Goal: Task Accomplishment & Management: Use online tool/utility

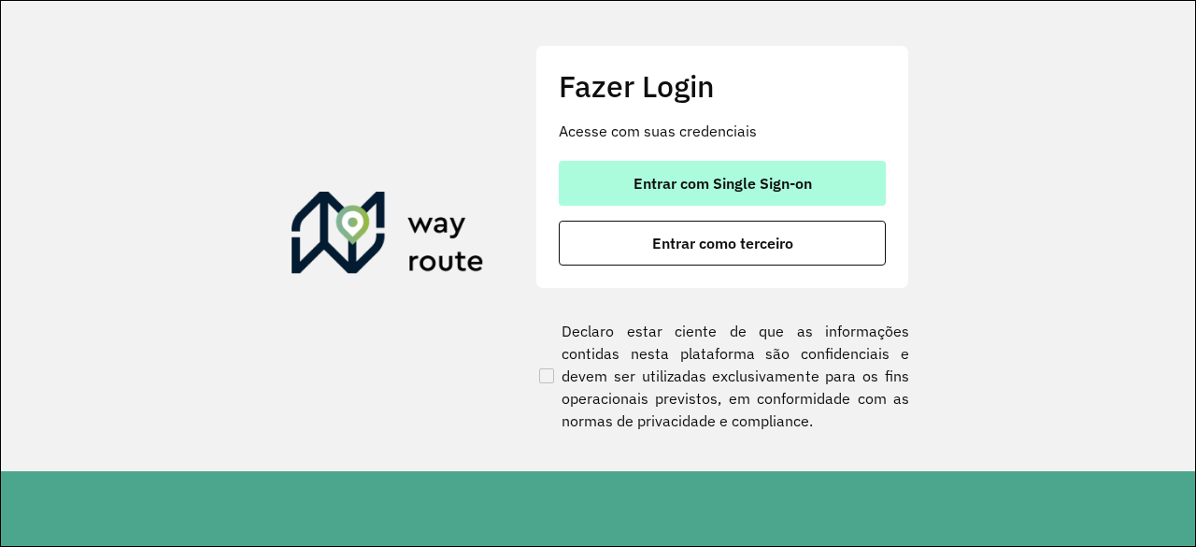
click at [697, 178] on span "Entrar com Single Sign-on" at bounding box center [723, 183] width 179 height 15
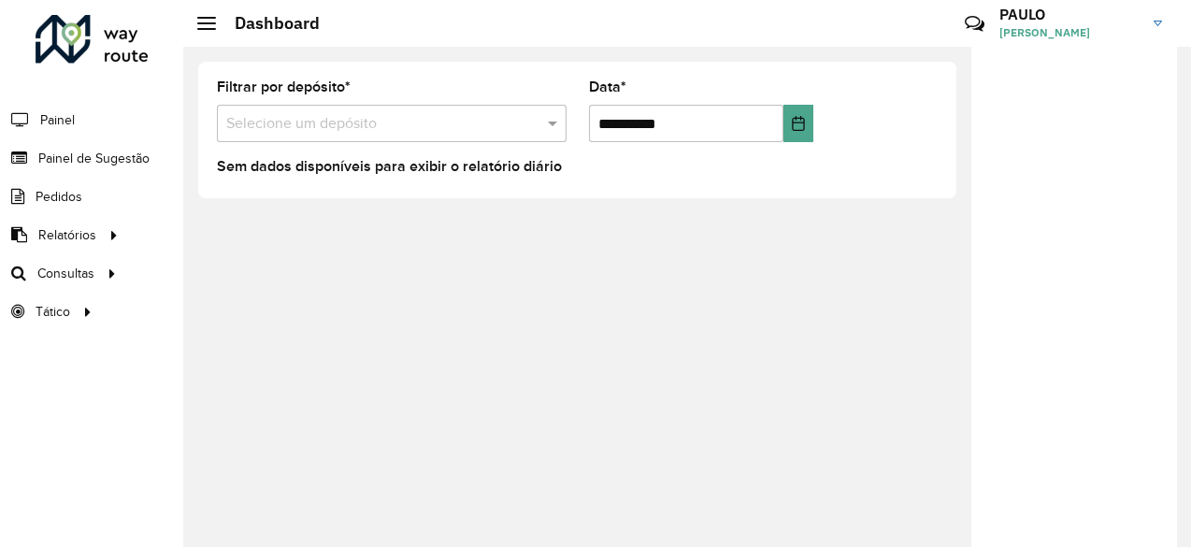
click at [325, 113] on input "text" at bounding box center [373, 124] width 294 height 22
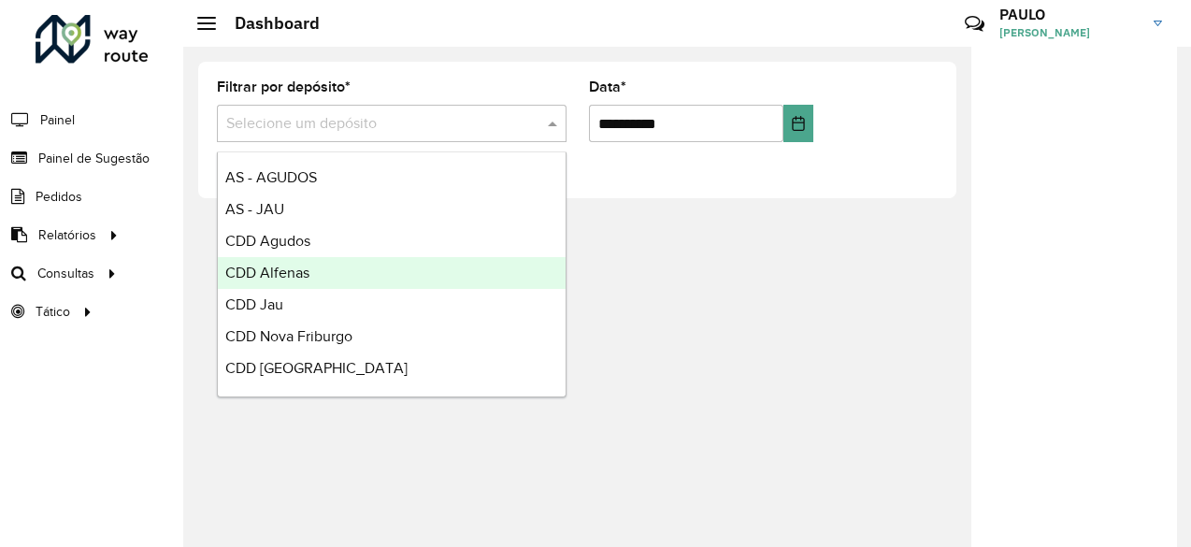
click at [745, 311] on div "**********" at bounding box center [687, 297] width 1008 height 500
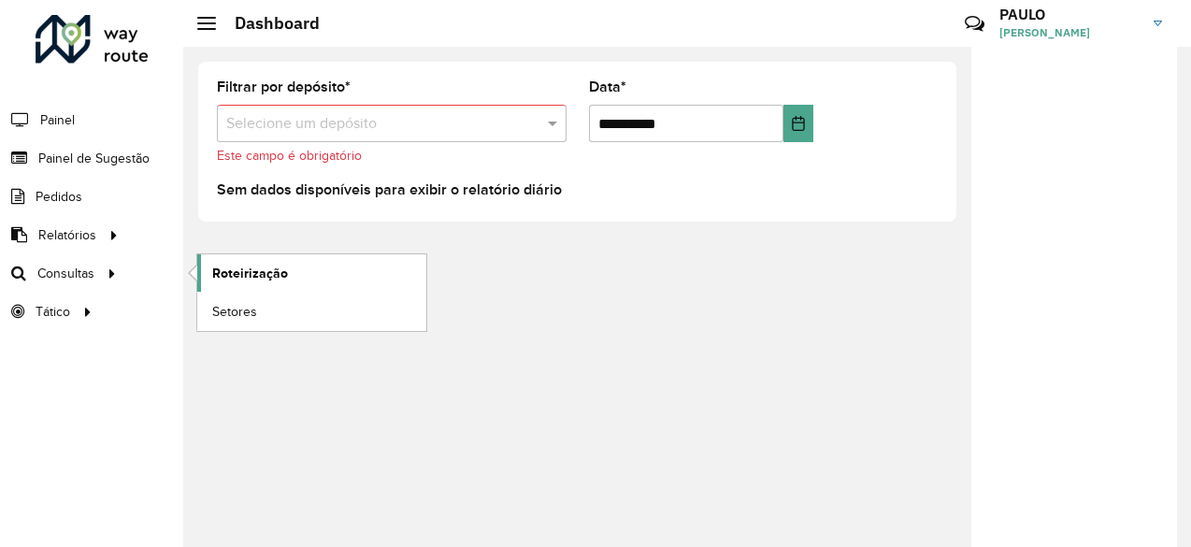
click at [234, 273] on span "Roteirização" at bounding box center [250, 274] width 76 height 20
click at [213, 277] on span "Roteirização" at bounding box center [250, 274] width 76 height 20
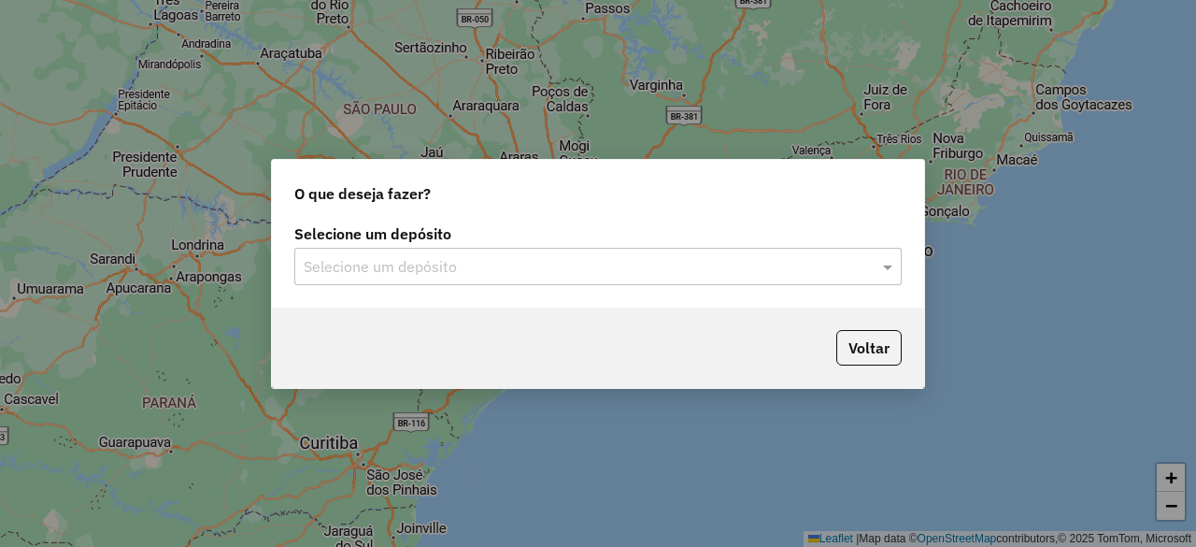
click at [515, 262] on input "text" at bounding box center [580, 267] width 552 height 22
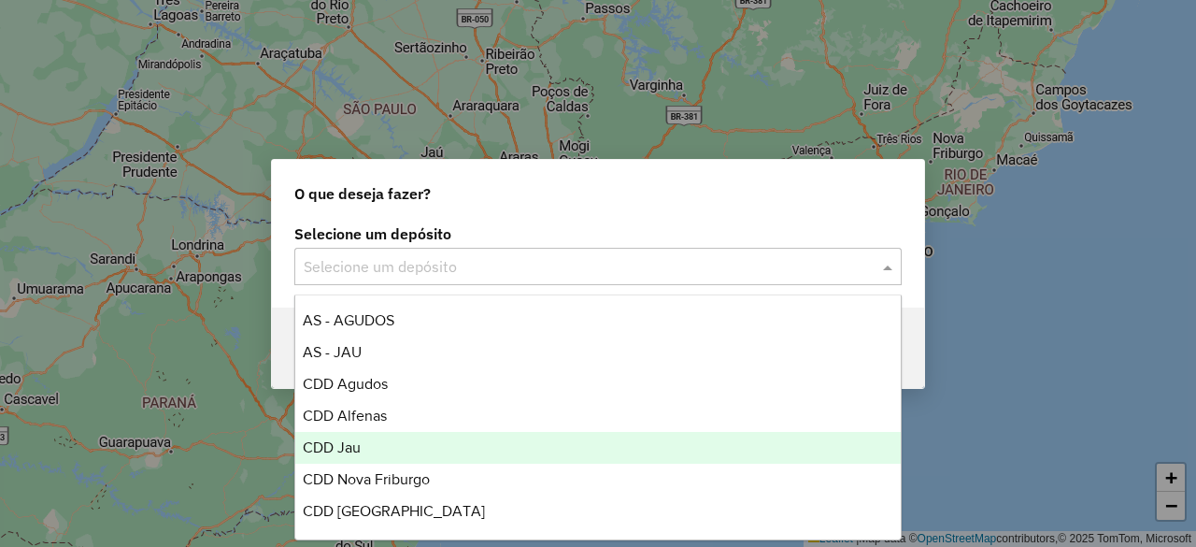
click at [386, 438] on div "CDD Jau" at bounding box center [597, 448] width 605 height 32
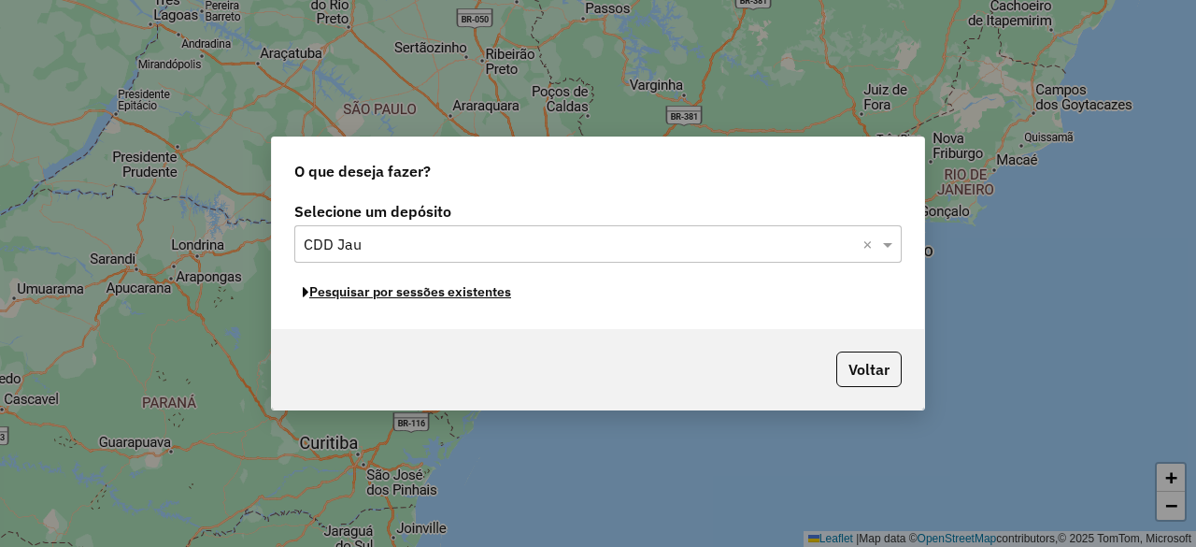
click at [464, 295] on button "Pesquisar por sessões existentes" at bounding box center [406, 292] width 225 height 29
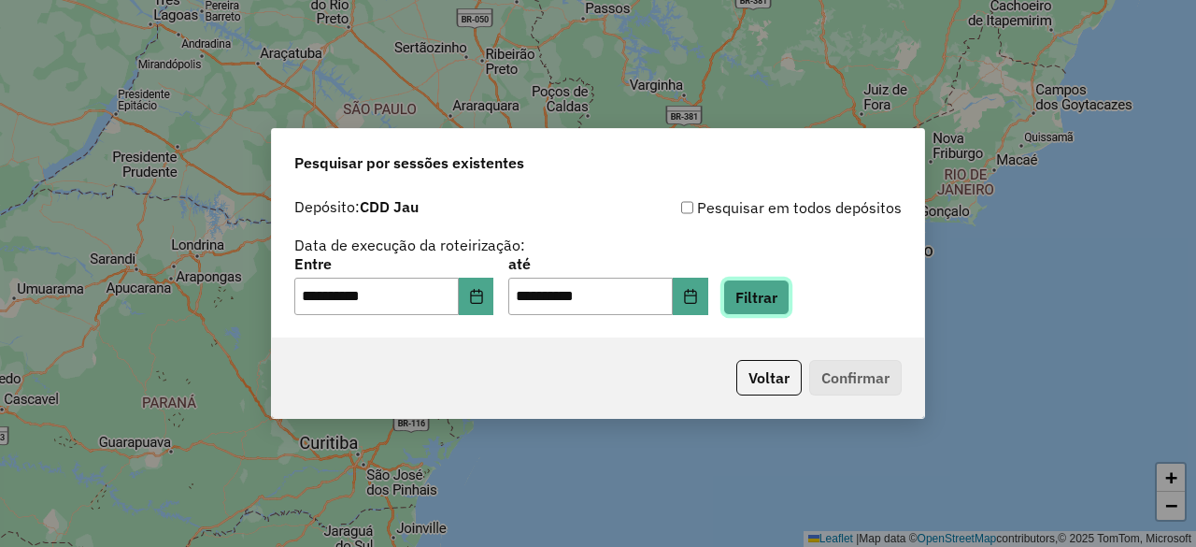
click at [759, 291] on button "Filtrar" at bounding box center [757, 297] width 66 height 36
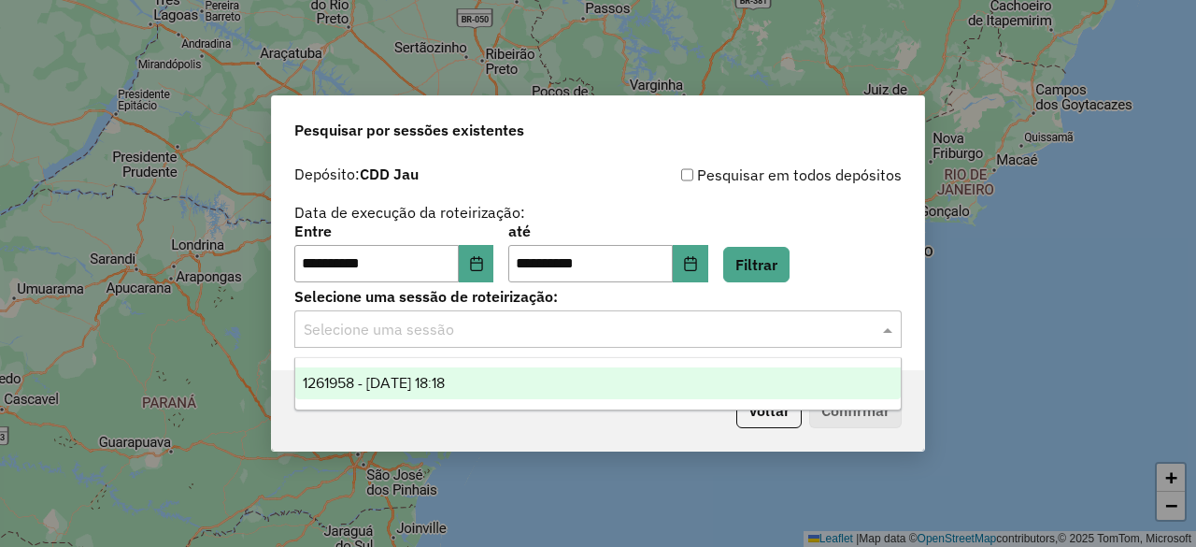
click at [489, 321] on input "text" at bounding box center [580, 330] width 552 height 22
click at [445, 377] on span "1261958 - [DATE] 18:18" at bounding box center [374, 383] width 142 height 16
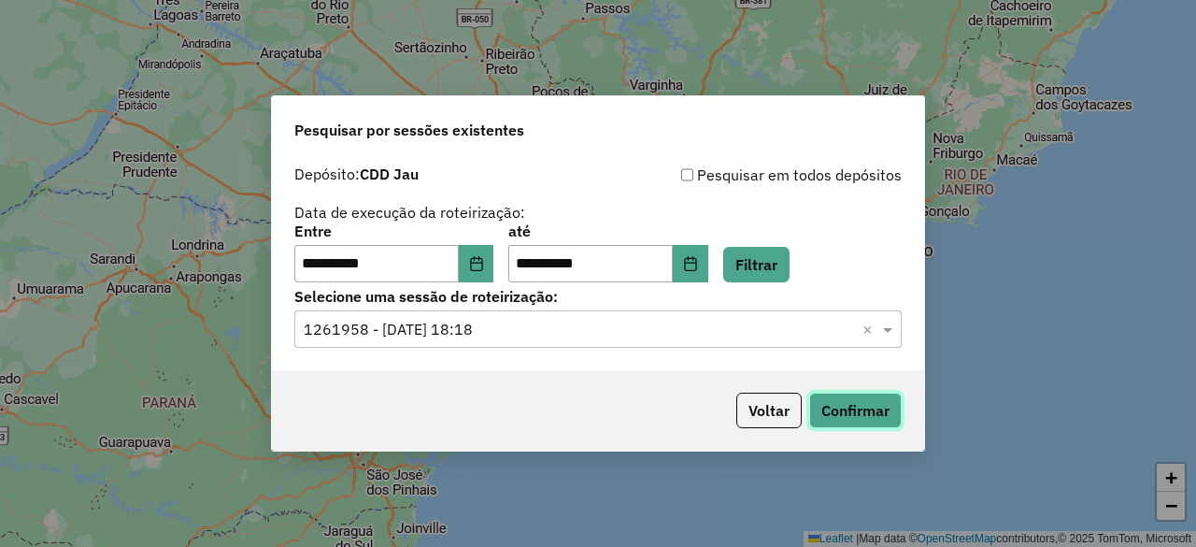
click at [853, 408] on button "Confirmar" at bounding box center [856, 411] width 93 height 36
click at [484, 266] on icon "Choose Date" at bounding box center [476, 263] width 15 height 15
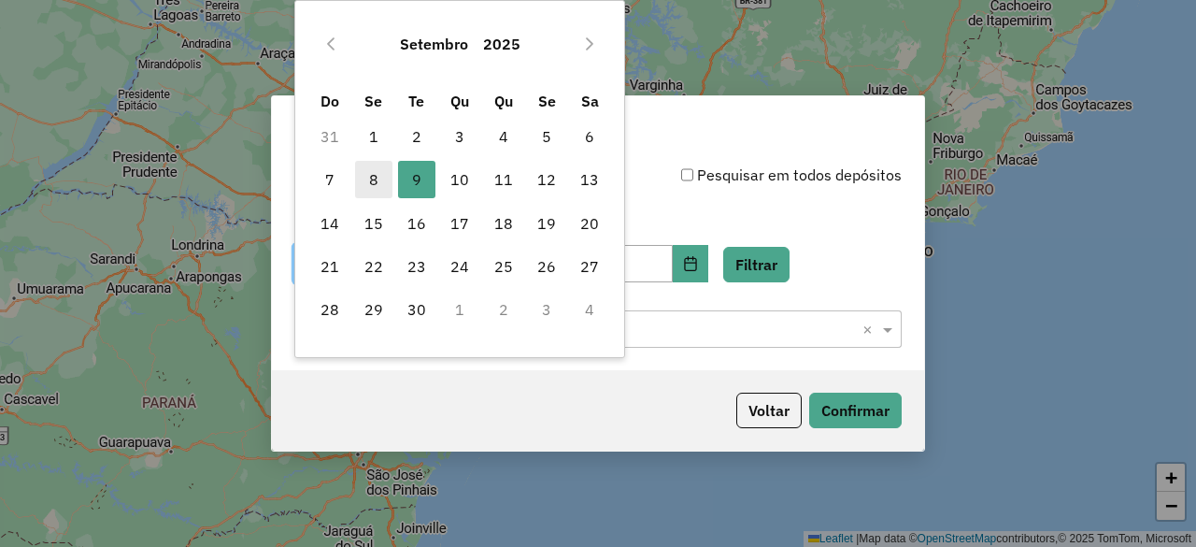
click at [372, 172] on span "8" at bounding box center [373, 179] width 37 height 37
type input "**********"
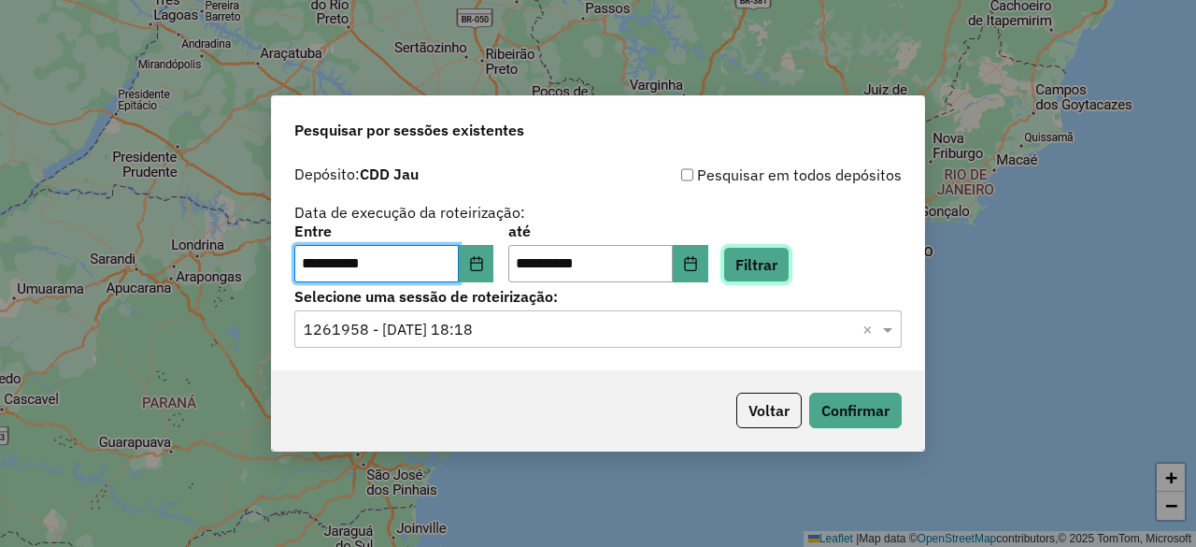
click at [771, 270] on button "Filtrar" at bounding box center [757, 265] width 66 height 36
click at [622, 322] on input "text" at bounding box center [580, 330] width 552 height 22
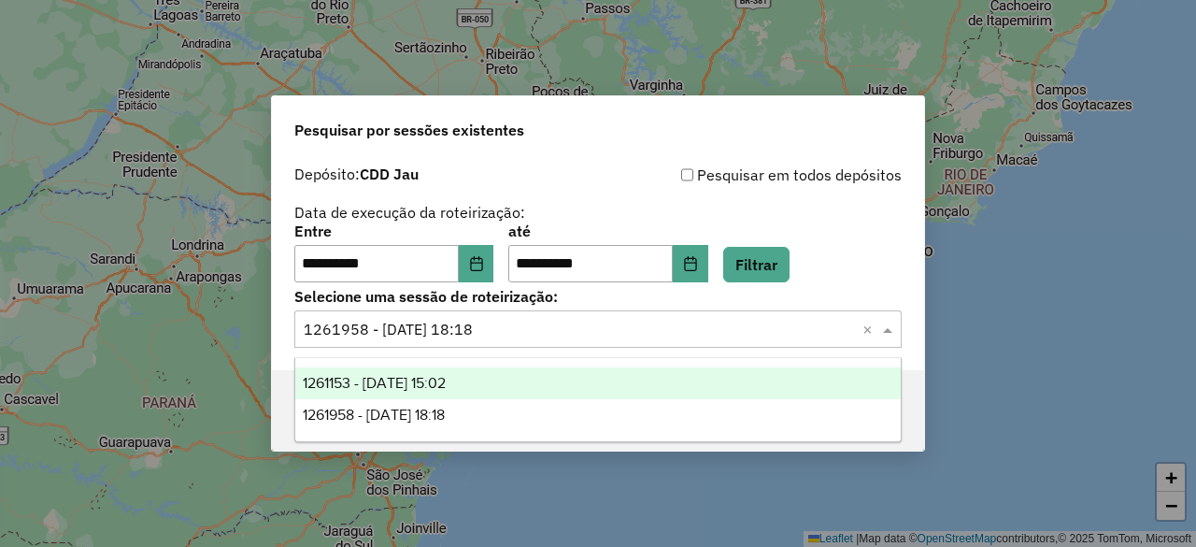
click at [503, 384] on div "1261153 - 08/09/2025 15:02" at bounding box center [597, 383] width 605 height 32
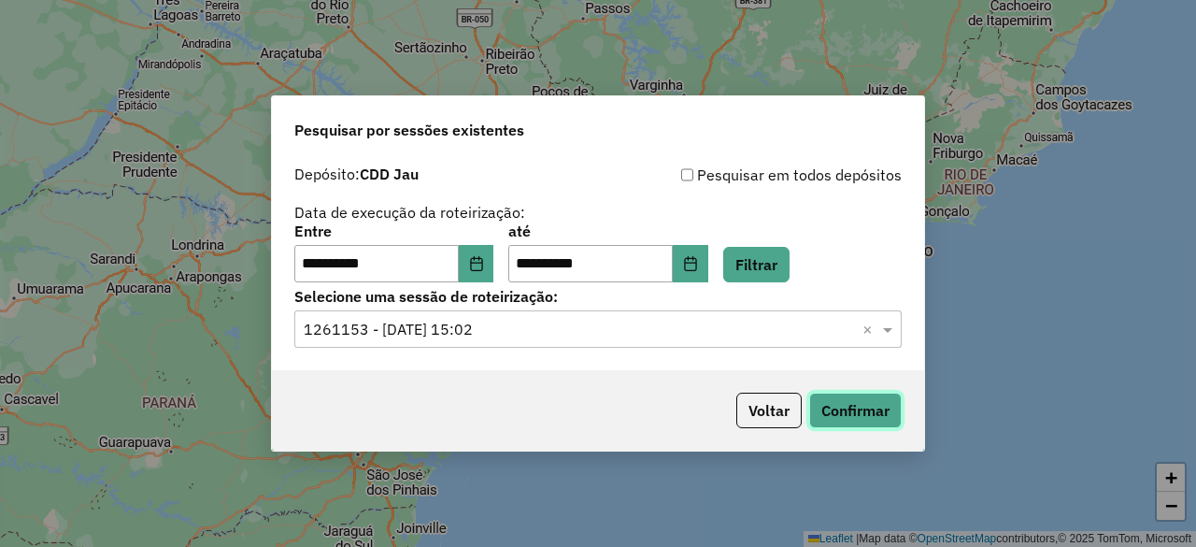
click at [821, 409] on button "Confirmar" at bounding box center [856, 411] width 93 height 36
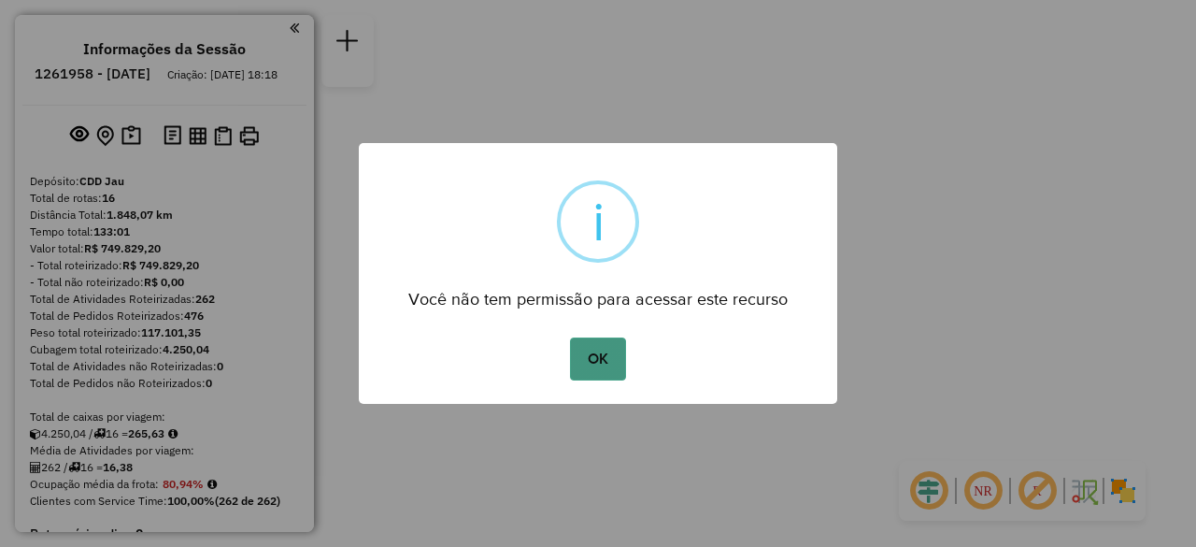
click at [597, 369] on button "OK" at bounding box center [597, 358] width 55 height 43
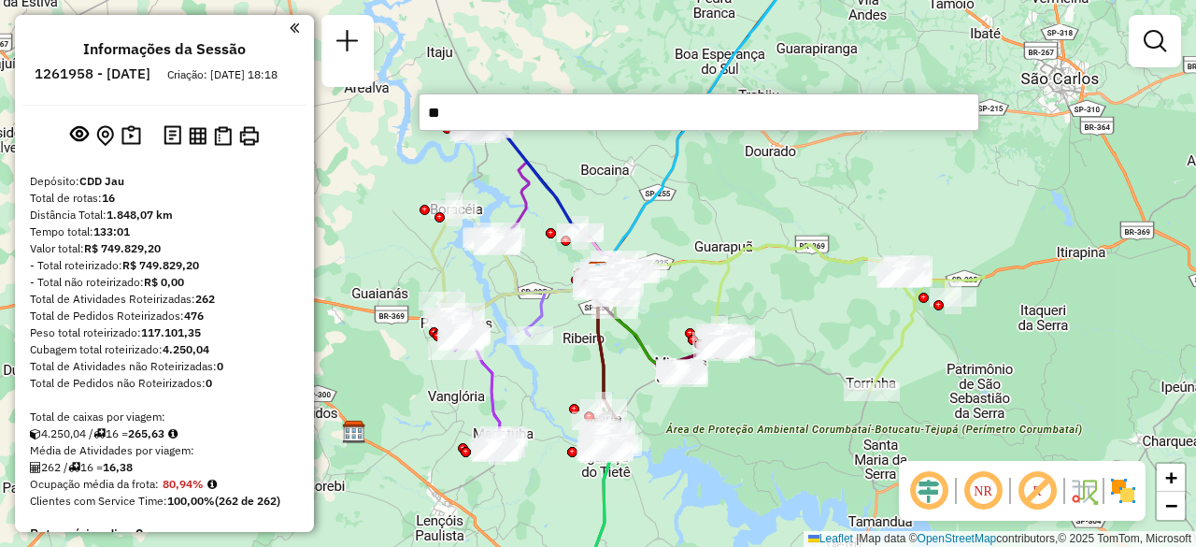
type input "*"
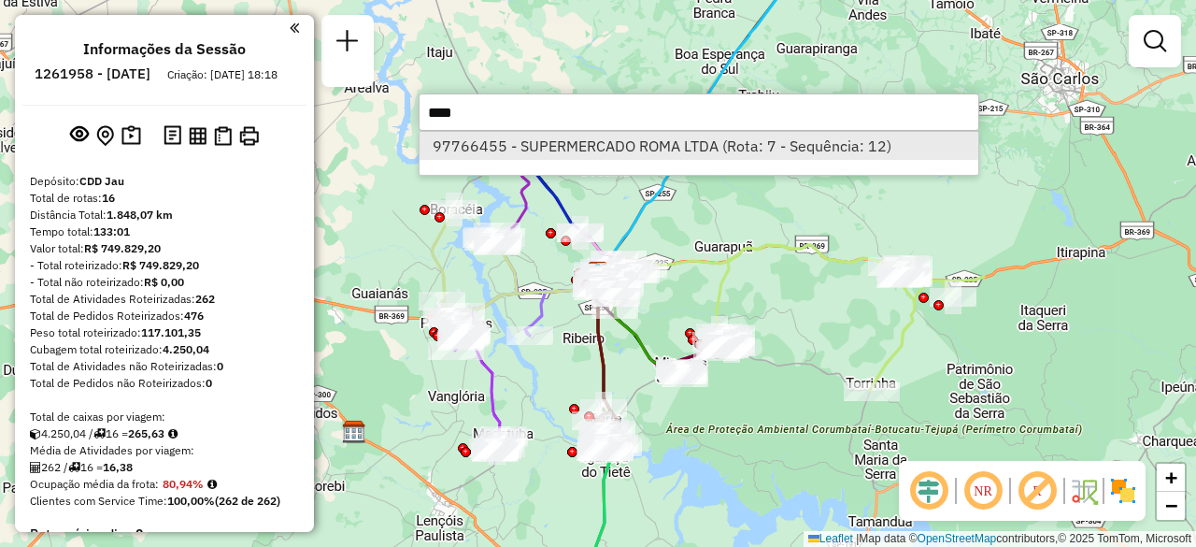
type input "****"
click at [731, 143] on li "97766455 - SUPERMERCADO ROMA LTDA (Rota: 7 - Sequência: 12)" at bounding box center [699, 146] width 559 height 28
select select "**********"
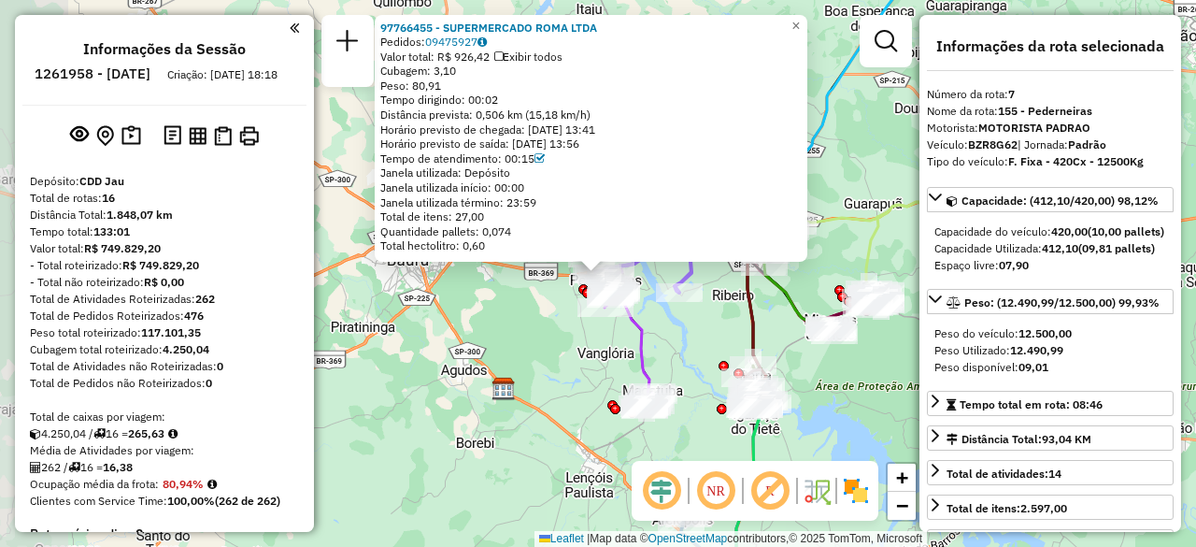
scroll to position [1284, 0]
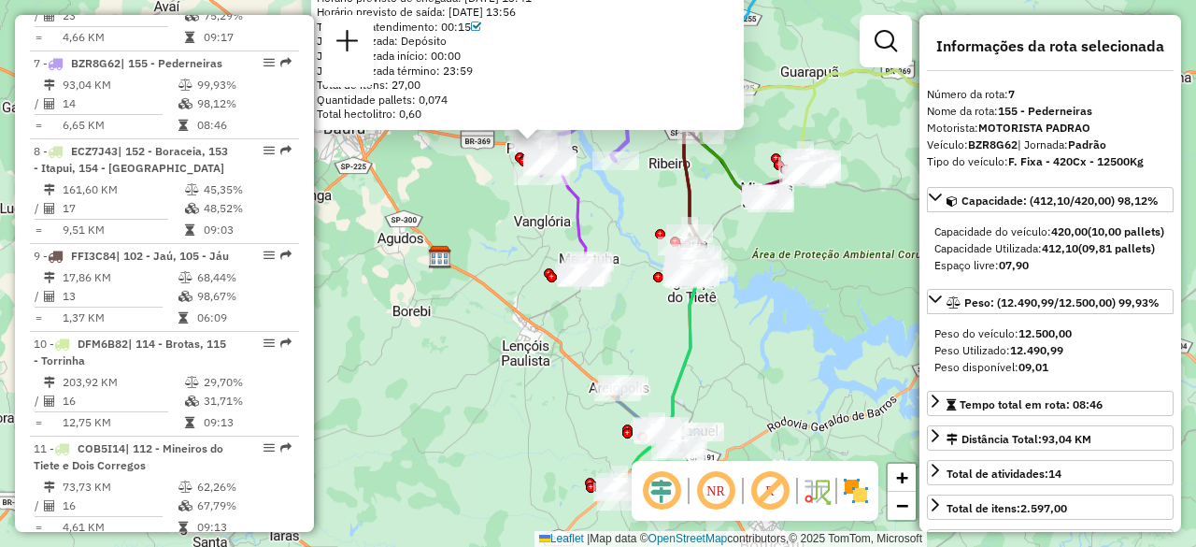
drag, startPoint x: 553, startPoint y: 456, endPoint x: 490, endPoint y: 324, distance: 146.3
click at [490, 324] on div "97766455 - SUPERMERCADO ROMA LTDA Pedidos: 09475927 Valor total: R$ 926,42 Exib…" at bounding box center [598, 273] width 1196 height 547
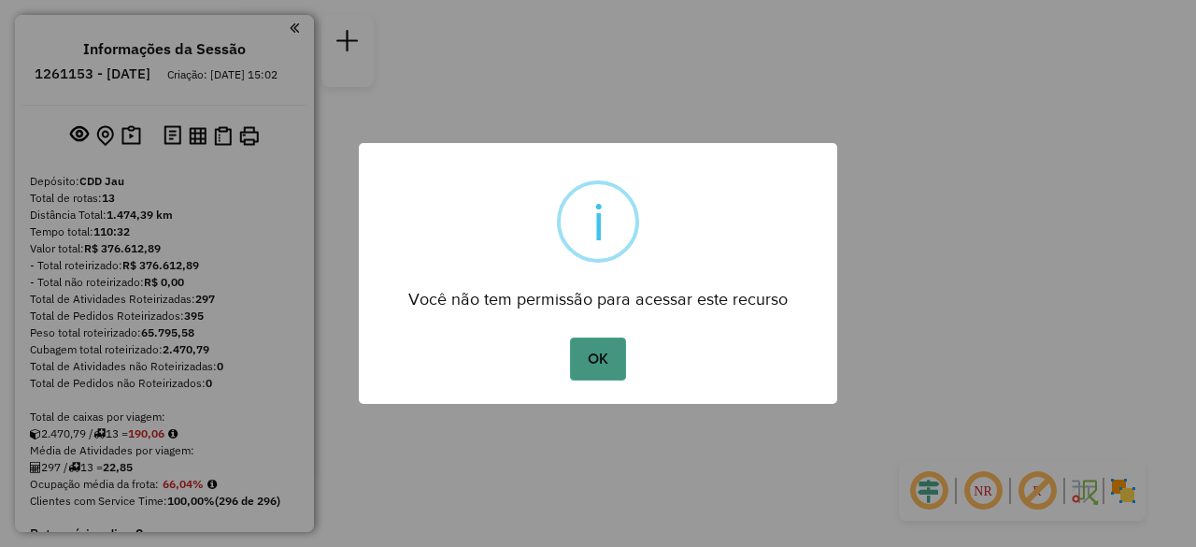
click at [604, 337] on button "OK" at bounding box center [597, 358] width 55 height 43
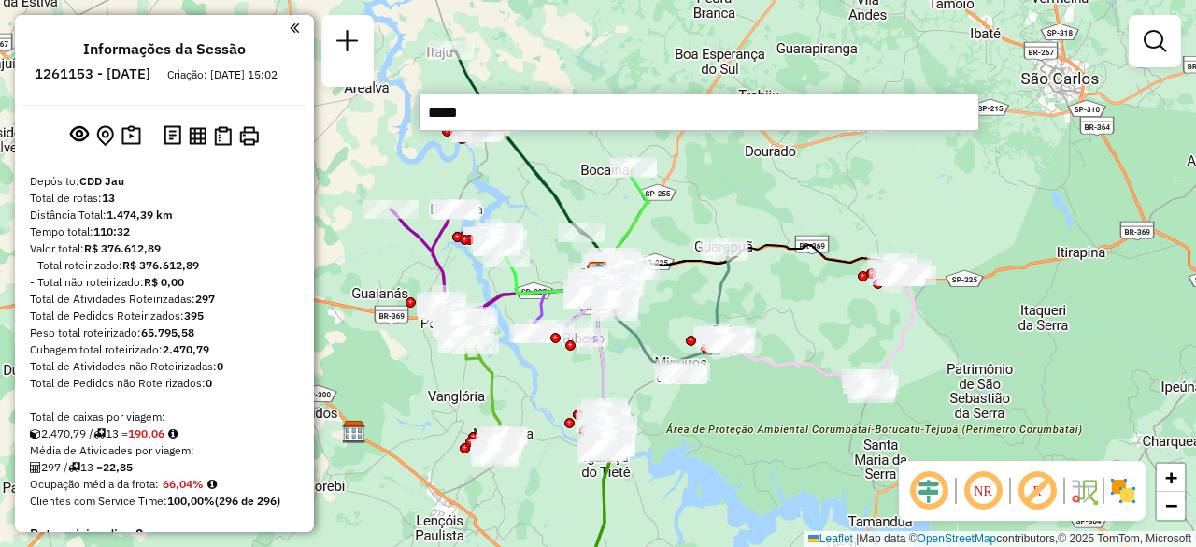
type input "*****"
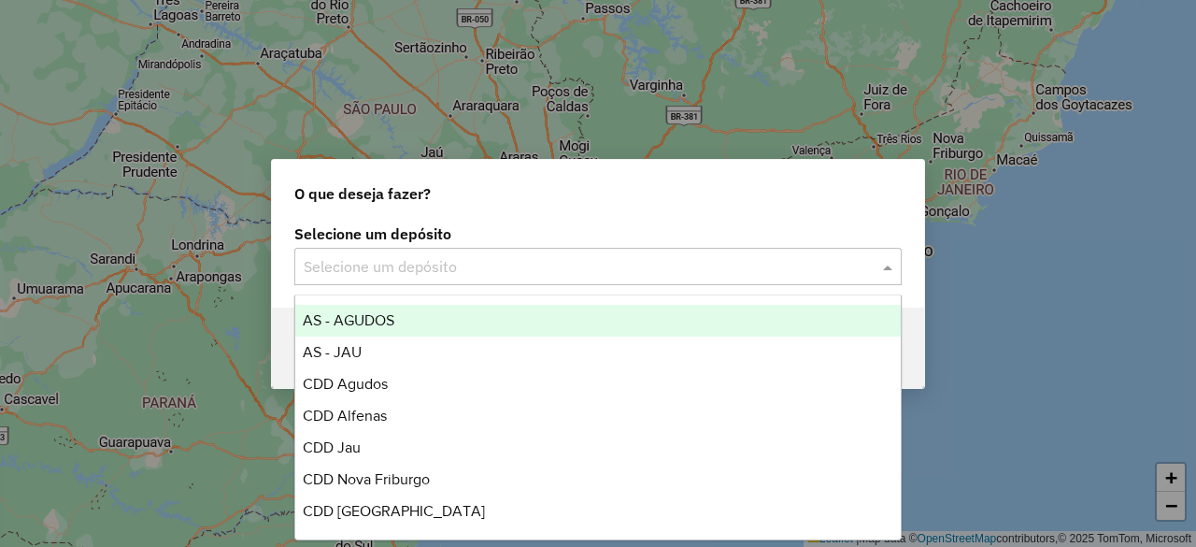
click at [505, 266] on input "text" at bounding box center [580, 267] width 552 height 22
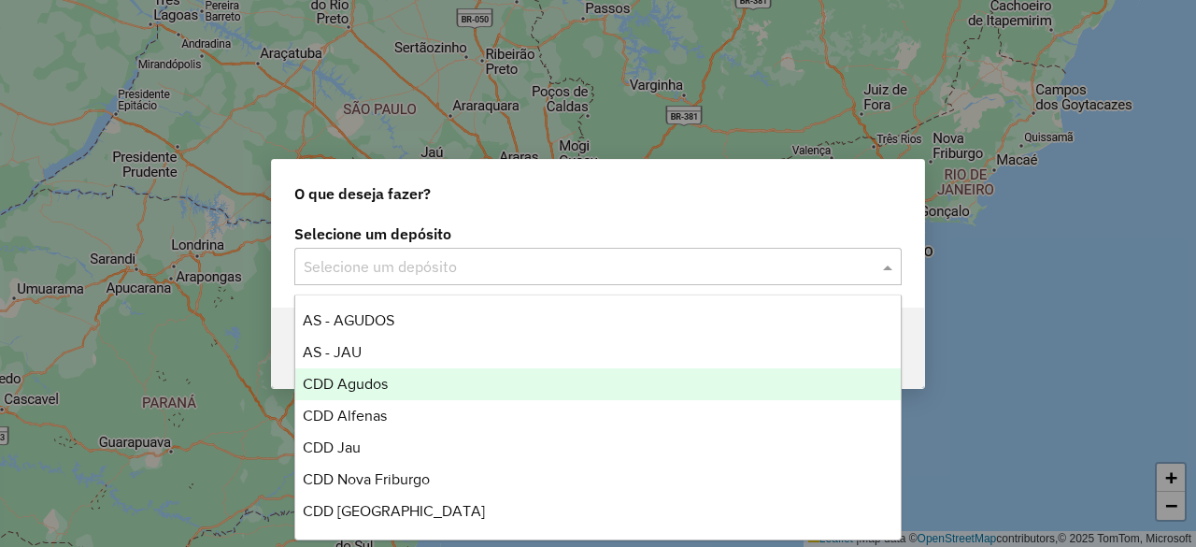
click at [389, 388] on div "CDD Agudos" at bounding box center [597, 384] width 605 height 32
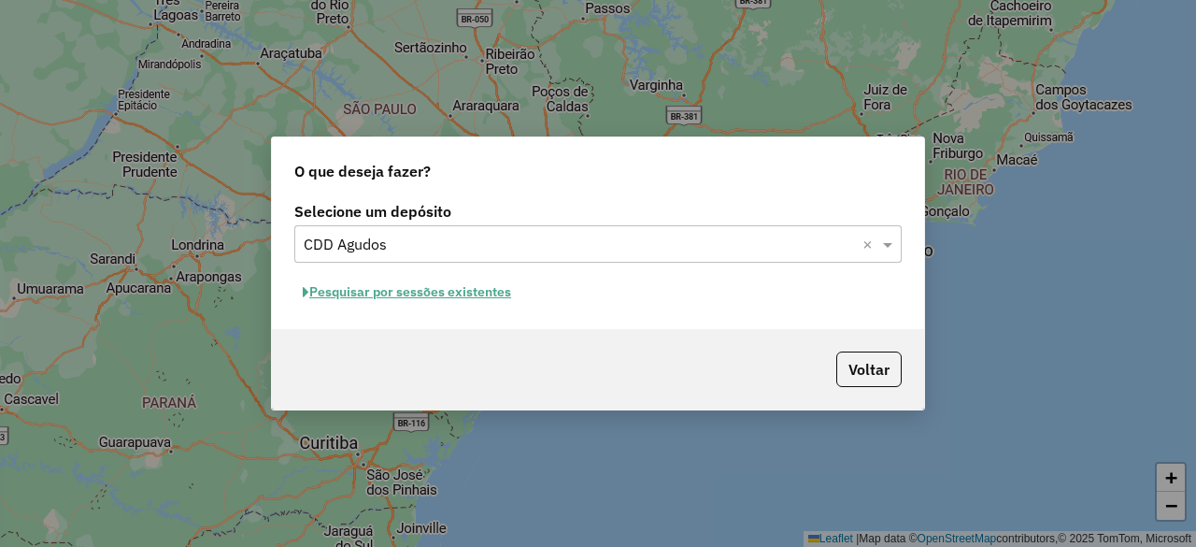
click at [484, 291] on button "Pesquisar por sessões existentes" at bounding box center [406, 292] width 225 height 29
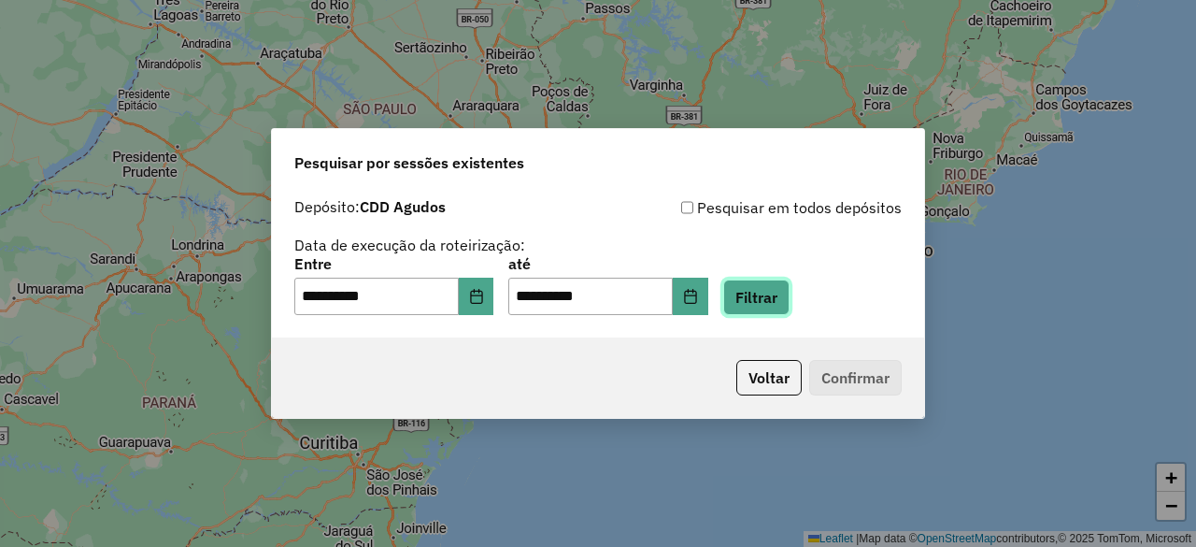
click at [767, 299] on button "Filtrar" at bounding box center [757, 297] width 66 height 36
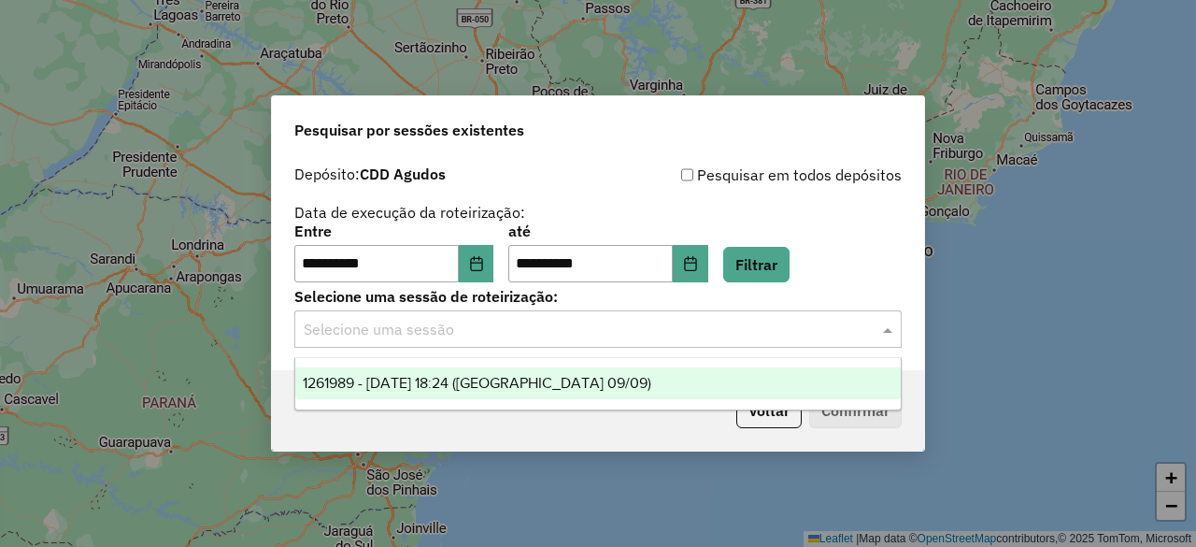
click at [674, 324] on input "text" at bounding box center [580, 330] width 552 height 22
click at [568, 384] on span "1261989 - [DATE] 18:24 ([GEOGRAPHIC_DATA] 09/09)" at bounding box center [477, 383] width 349 height 16
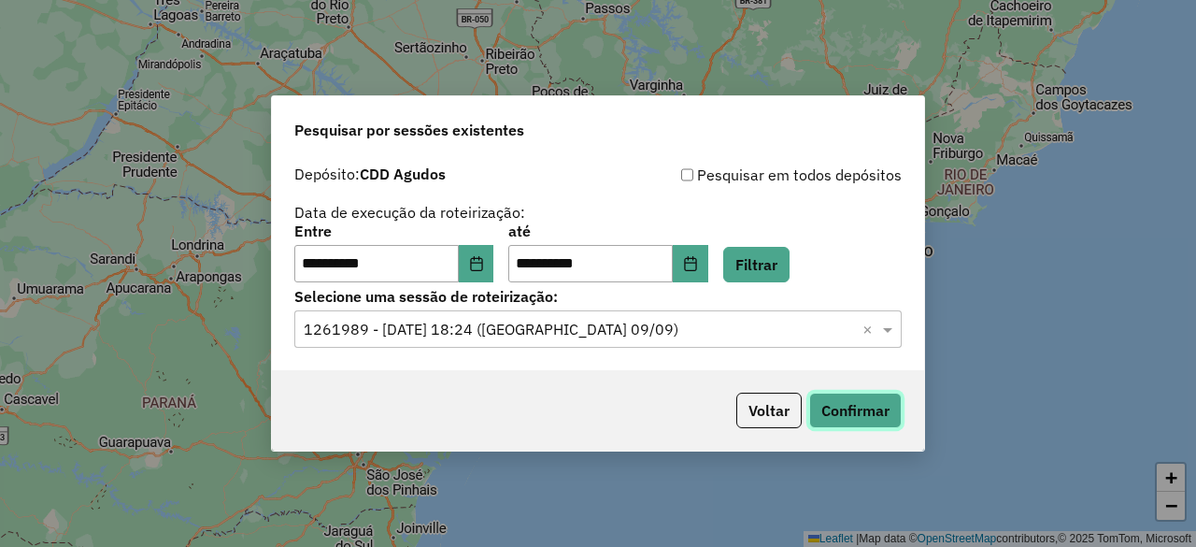
click at [840, 413] on button "Confirmar" at bounding box center [856, 411] width 93 height 36
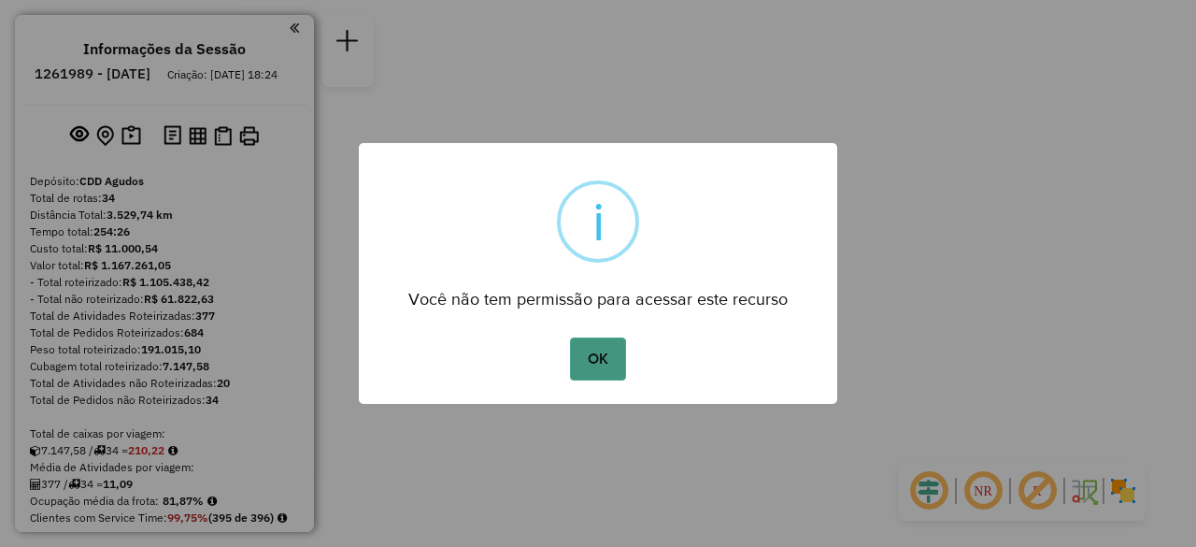
click at [613, 360] on button "OK" at bounding box center [597, 358] width 55 height 43
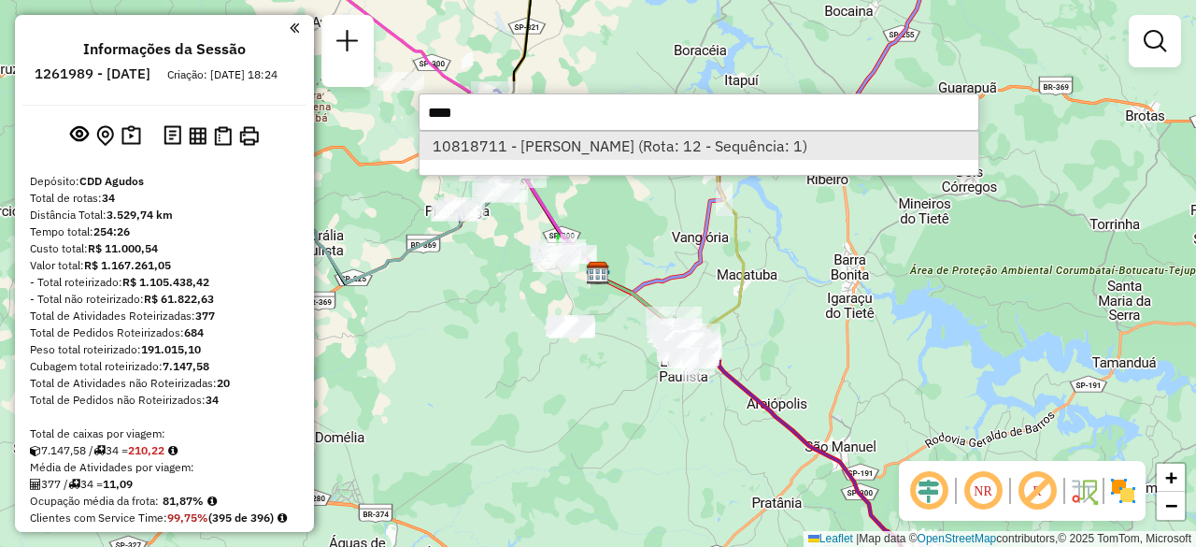
type input "****"
click at [570, 149] on li "10818711 - [PERSON_NAME] (Rota: 12 - Sequência: 1)" at bounding box center [699, 146] width 559 height 28
select select "**********"
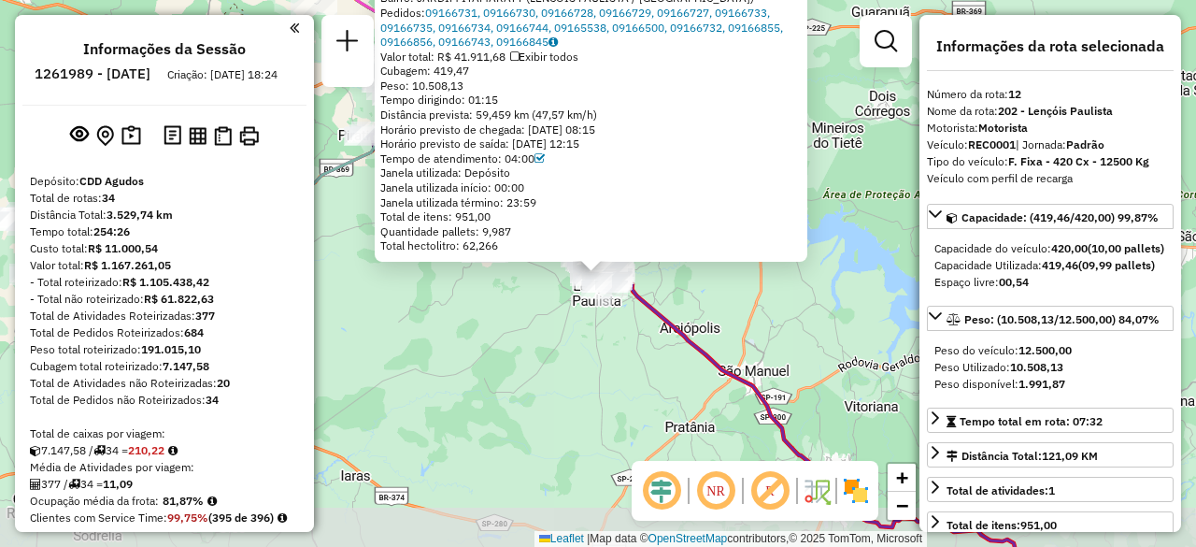
scroll to position [1948, 0]
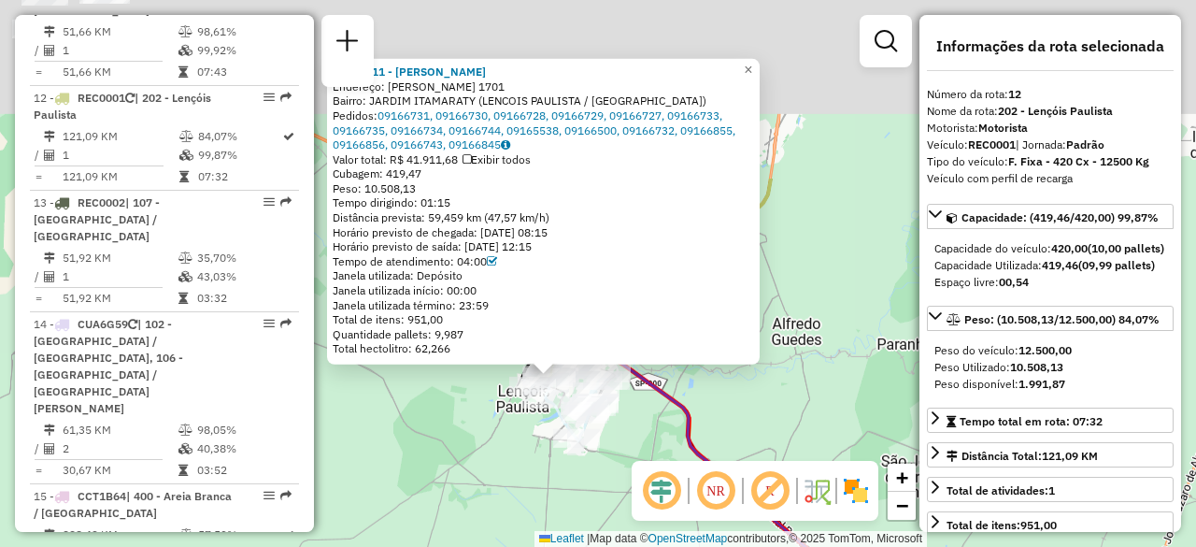
drag, startPoint x: 596, startPoint y: 256, endPoint x: 597, endPoint y: 491, distance: 234.6
click at [597, 491] on div "10818711 - [PERSON_NAME]: [PERSON_NAME] 1701 Bairro: [GEOGRAPHIC_DATA] ([GEOGRA…" at bounding box center [598, 273] width 1196 height 547
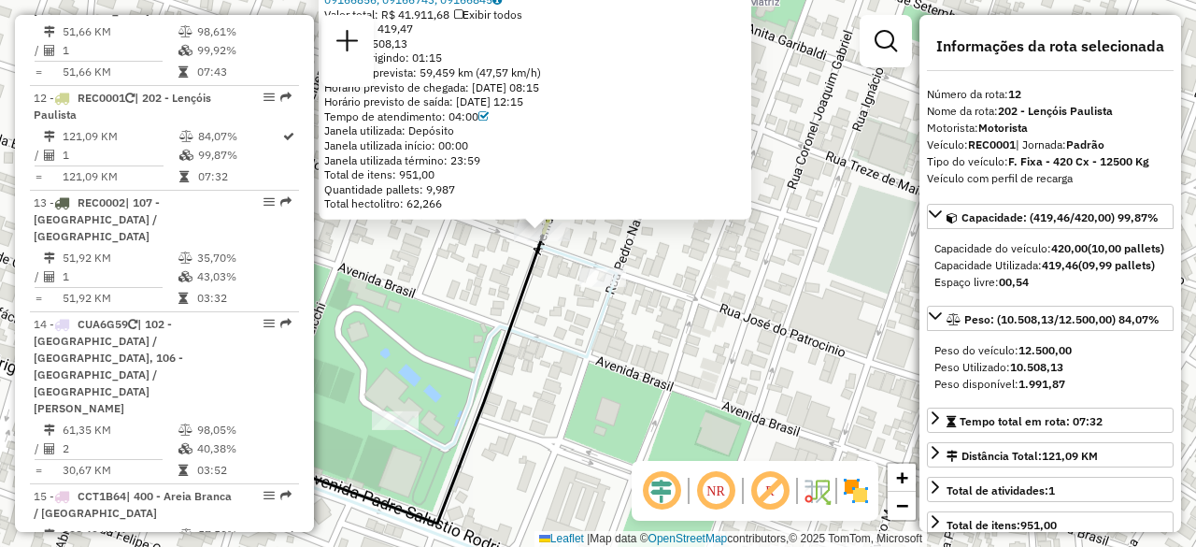
drag, startPoint x: 468, startPoint y: 261, endPoint x: 639, endPoint y: 331, distance: 184.9
click at [639, 331] on div "10818711 - [PERSON_NAME]: [PERSON_NAME] 1701 Bairro: [GEOGRAPHIC_DATA] ([GEOGRA…" at bounding box center [598, 273] width 1196 height 547
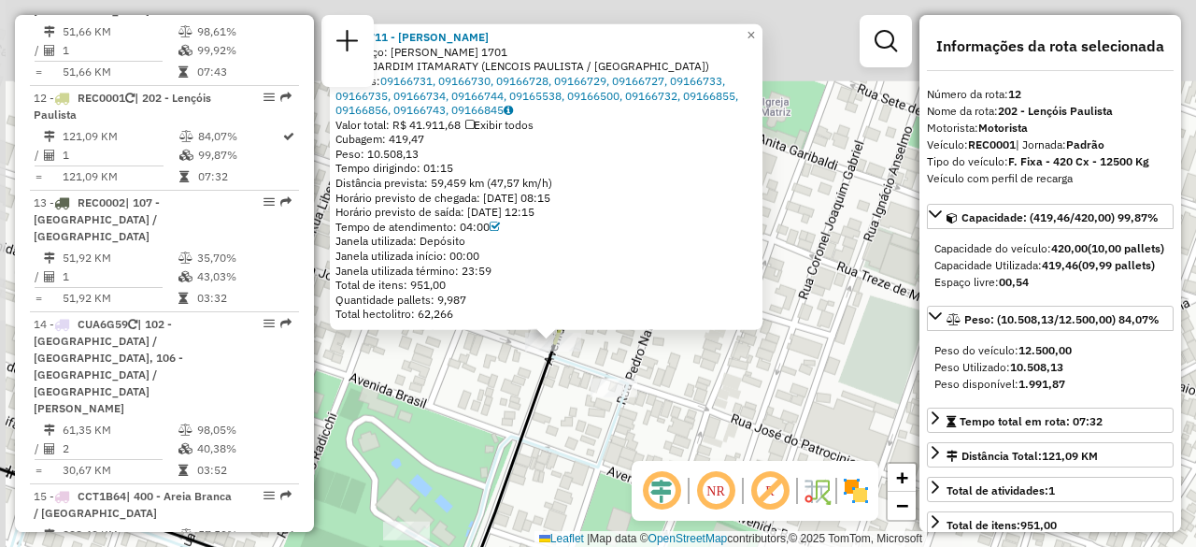
drag, startPoint x: 689, startPoint y: 255, endPoint x: 701, endPoint y: 364, distance: 109.1
click at [701, 364] on div "10818711 - [PERSON_NAME]: [PERSON_NAME] 1701 Bairro: [GEOGRAPHIC_DATA] ([GEOGRA…" at bounding box center [598, 273] width 1196 height 547
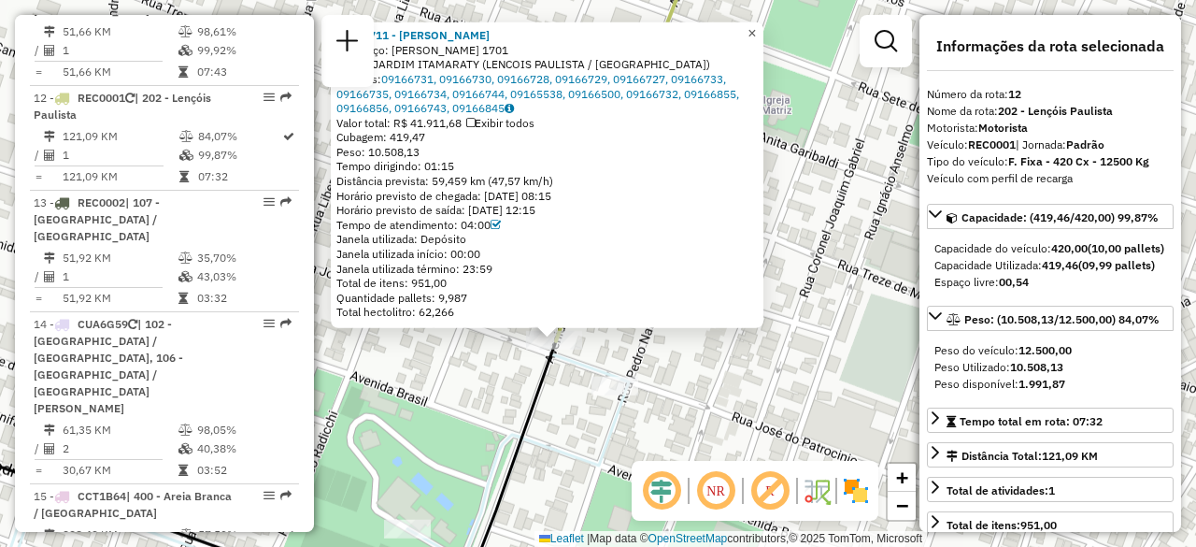
click at [756, 34] on span "×" at bounding box center [752, 33] width 8 height 16
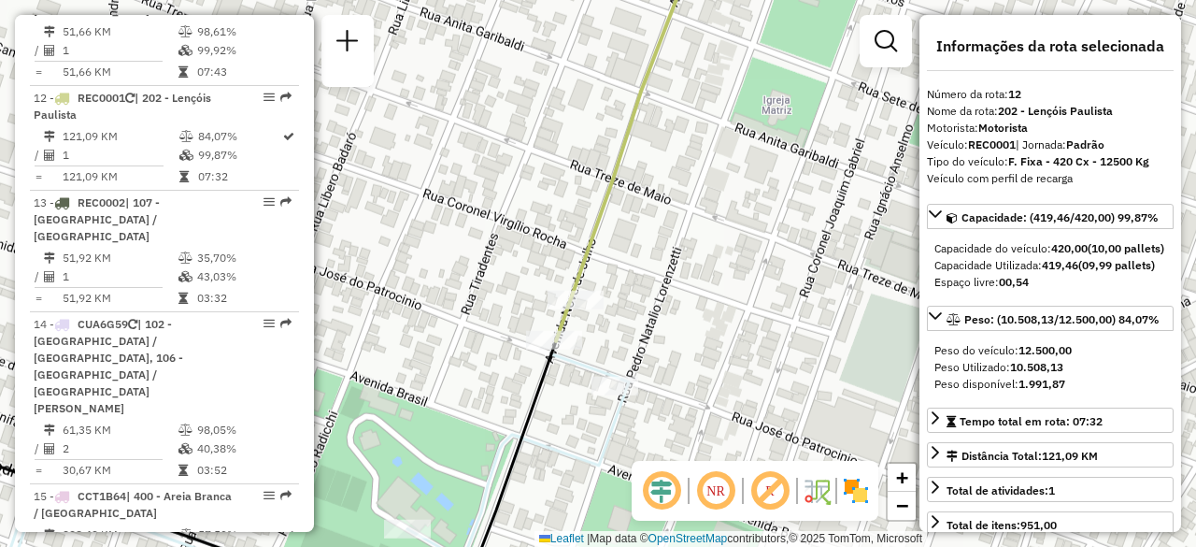
click at [587, 248] on icon at bounding box center [626, 143] width 141 height 395
click at [594, 254] on icon at bounding box center [626, 143] width 141 height 395
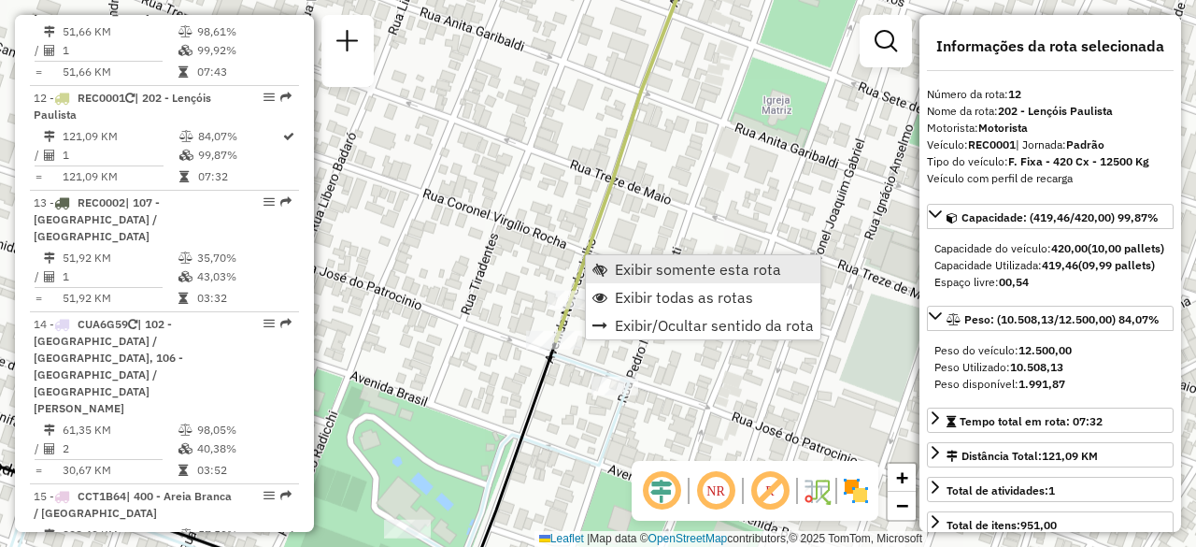
click at [613, 265] on link "Exibir somente esta rota" at bounding box center [703, 269] width 235 height 28
